Goal: Task Accomplishment & Management: Manage account settings

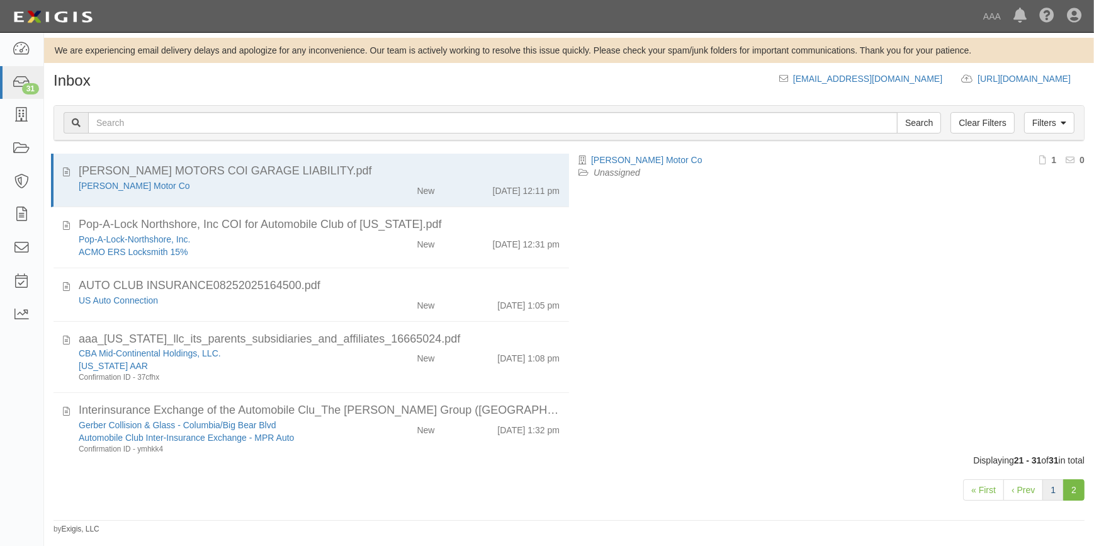
scroll to position [397, 0]
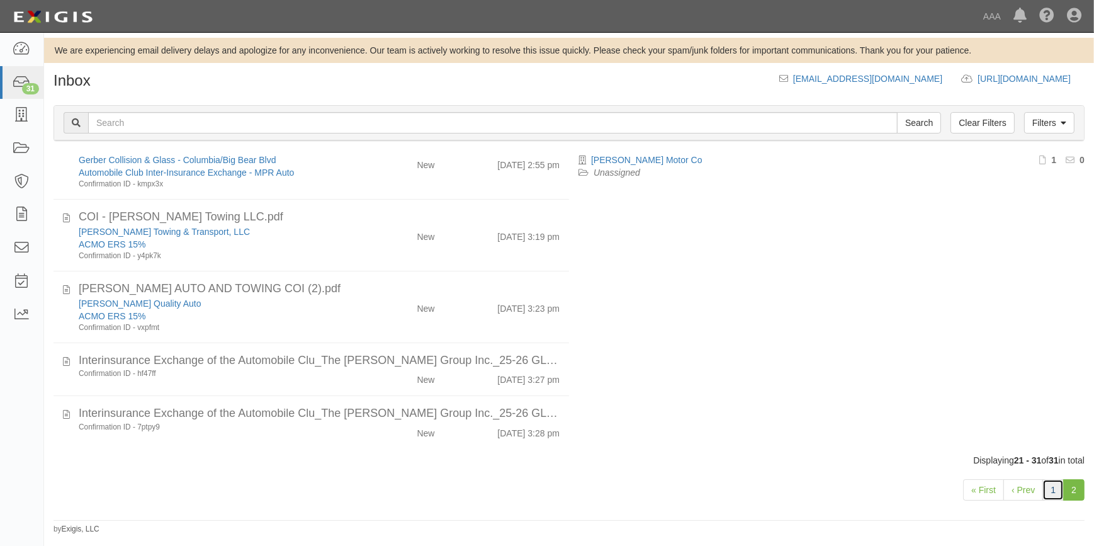
click at [1055, 492] on link "1" at bounding box center [1053, 489] width 21 height 21
click at [24, 81] on icon at bounding box center [22, 83] width 18 height 14
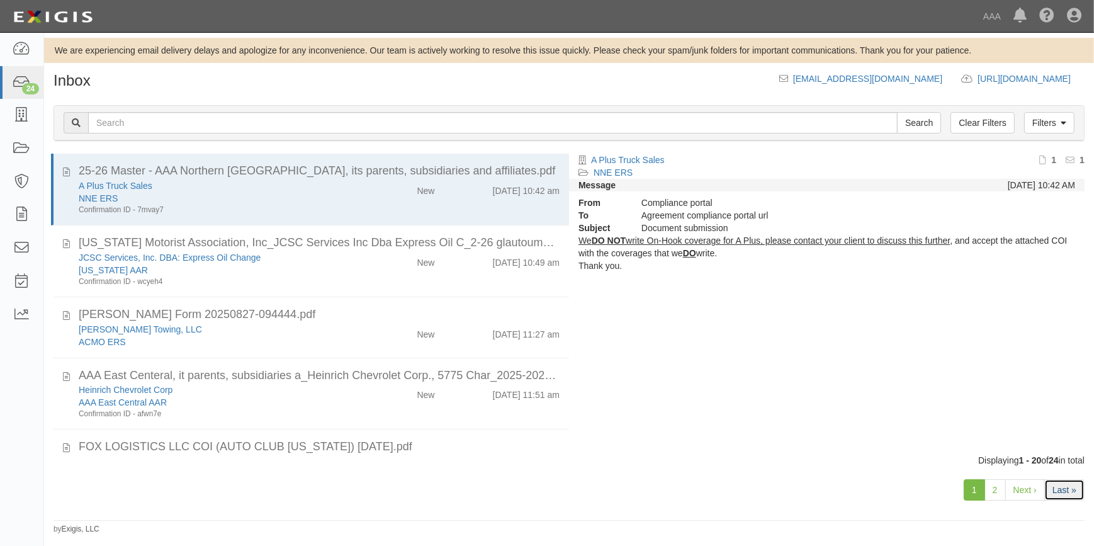
click at [1066, 485] on link "Last »" at bounding box center [1065, 489] width 40 height 21
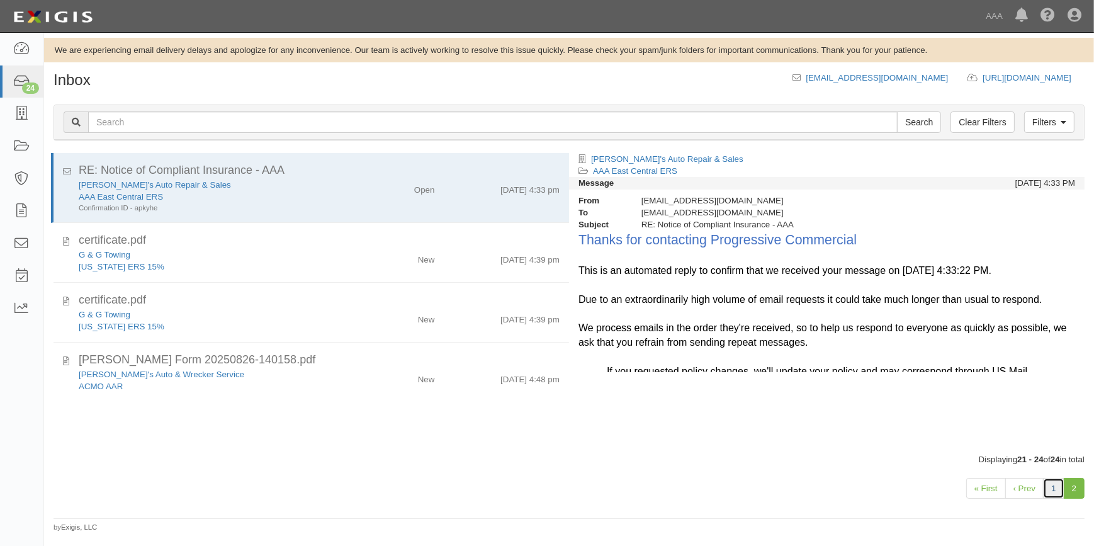
click at [1052, 489] on link "1" at bounding box center [1053, 488] width 21 height 21
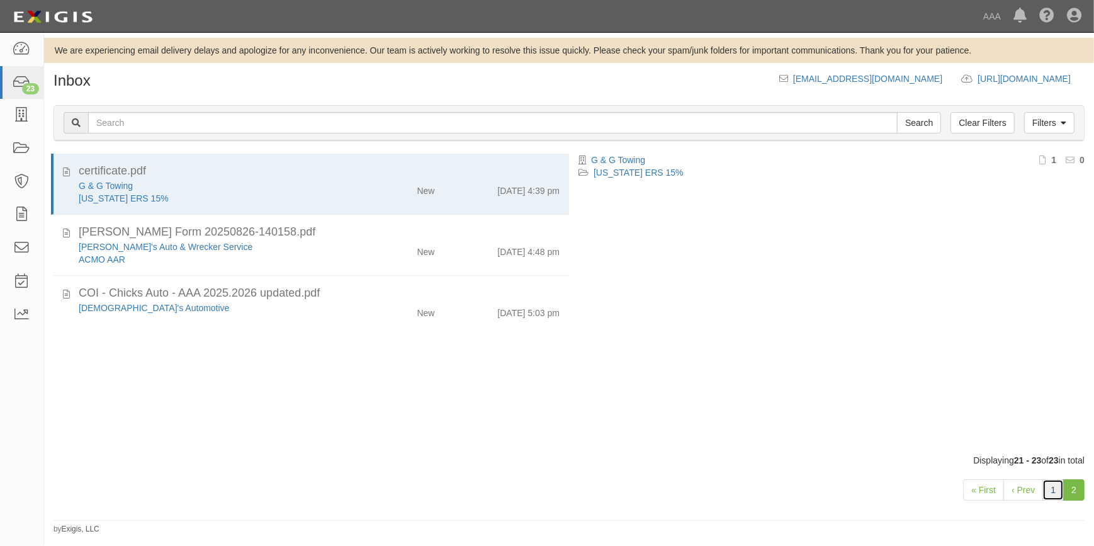
click at [1057, 494] on link "1" at bounding box center [1053, 489] width 21 height 21
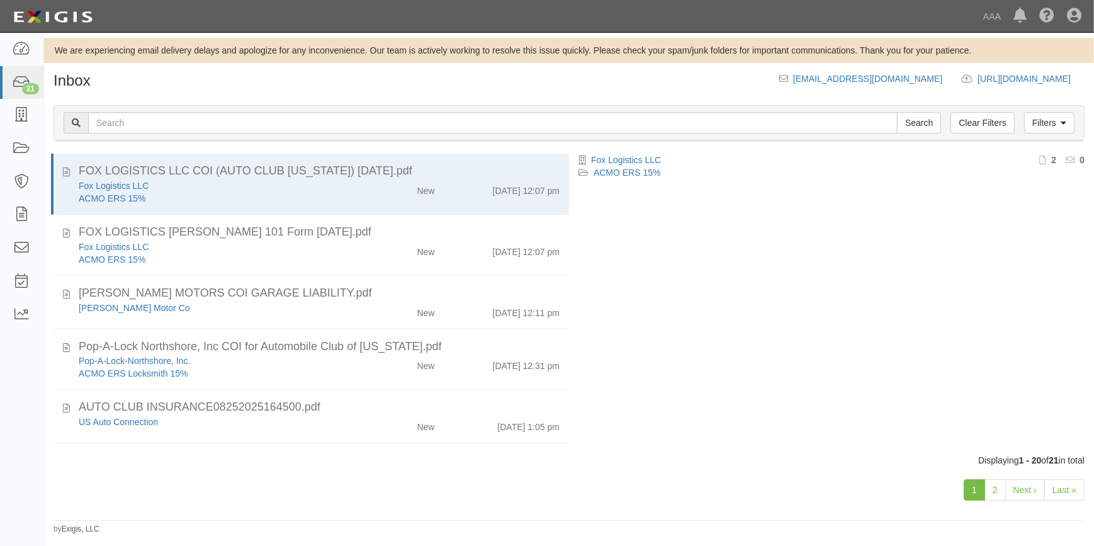
click at [1073, 491] on link "Last »" at bounding box center [1065, 489] width 40 height 21
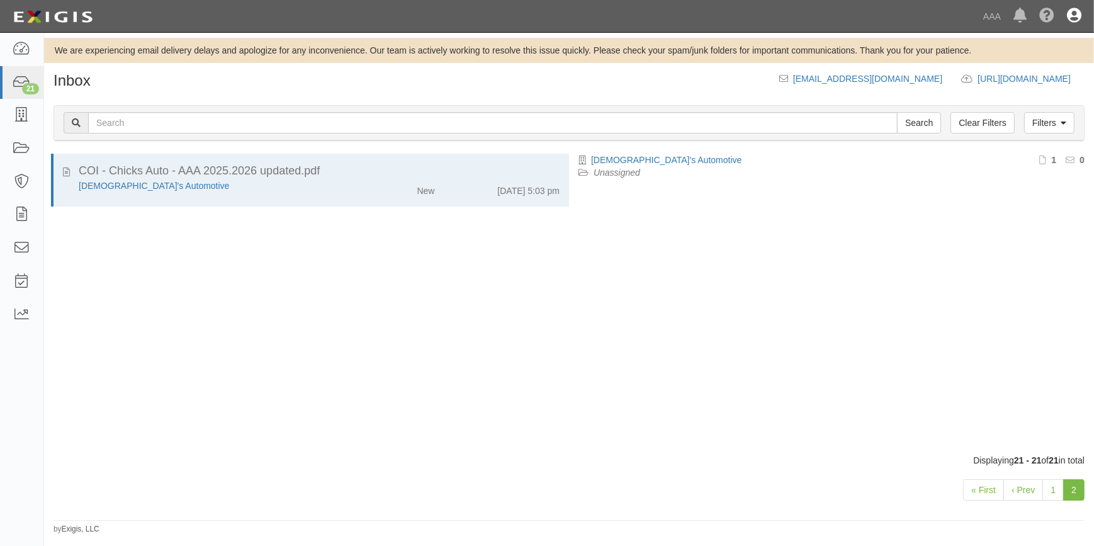
click at [1065, 16] on link at bounding box center [1074, 16] width 27 height 32
click at [1018, 76] on link "Sign Out" at bounding box center [1037, 73] width 99 height 25
